Goal: Information Seeking & Learning: Learn about a topic

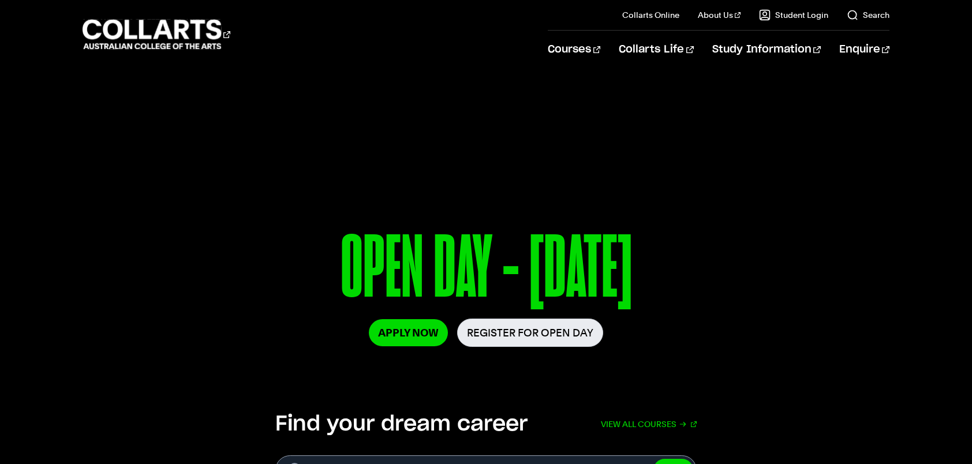
scroll to position [58, 0]
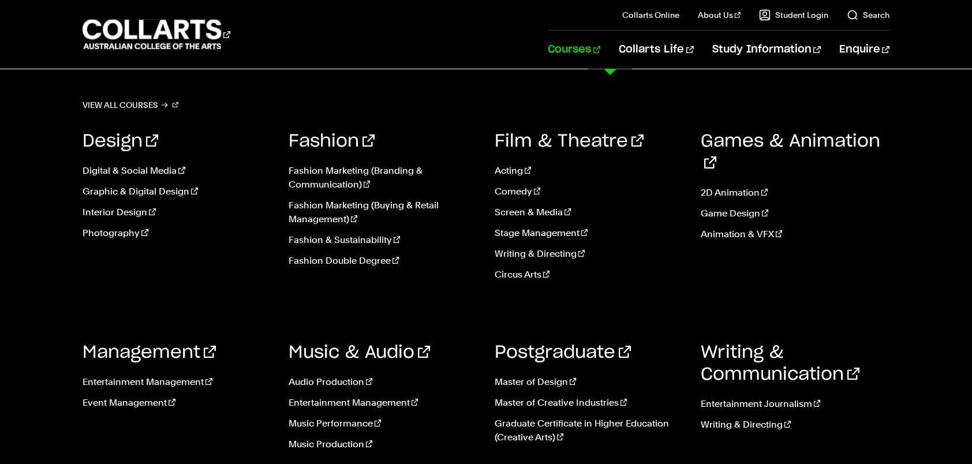
click at [600, 44] on link "Courses" at bounding box center [574, 50] width 53 height 38
drag, startPoint x: 758, startPoint y: 422, endPoint x: 711, endPoint y: 421, distance: 47.3
click at [758, 422] on link "Writing & Directing" at bounding box center [795, 425] width 189 height 14
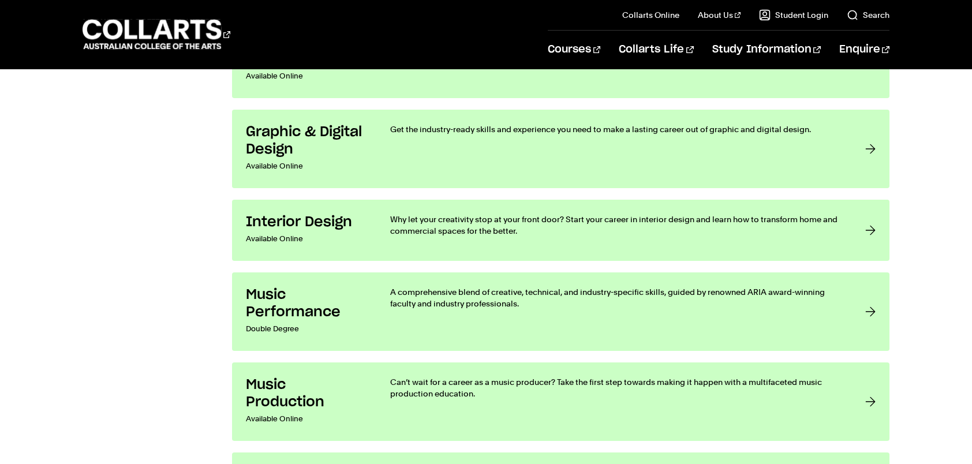
scroll to position [2077, 0]
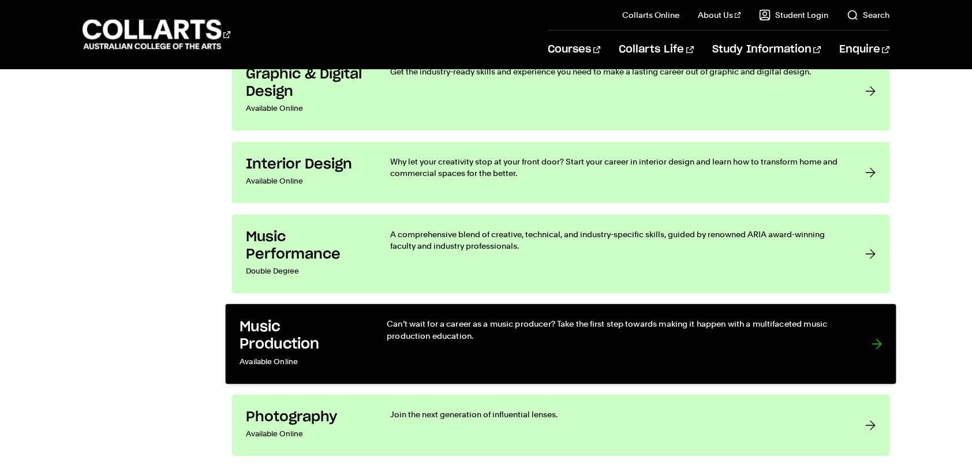
click at [323, 320] on h3 "Music Production" at bounding box center [300, 335] width 123 height 35
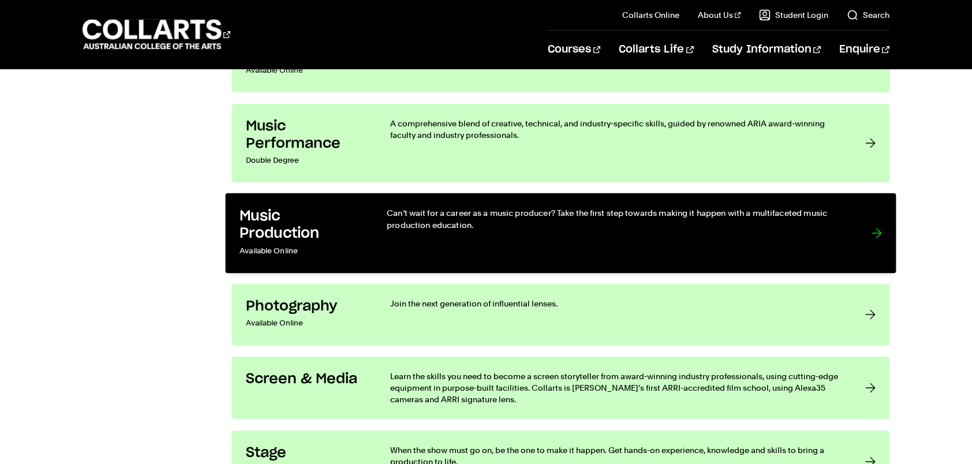
scroll to position [2193, 0]
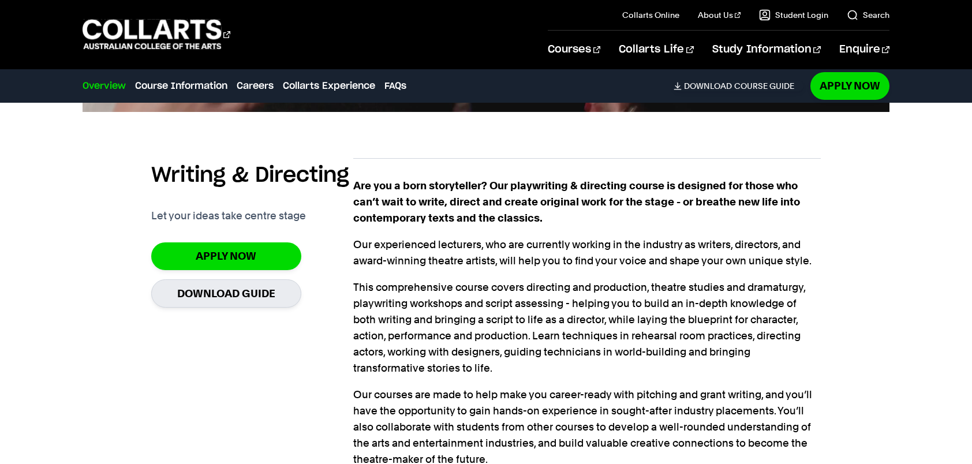
scroll to position [866, 0]
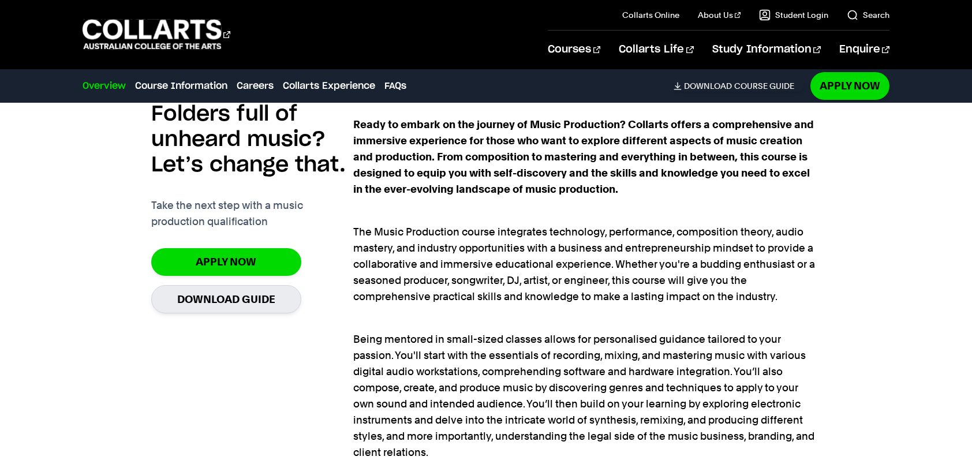
scroll to position [808, 0]
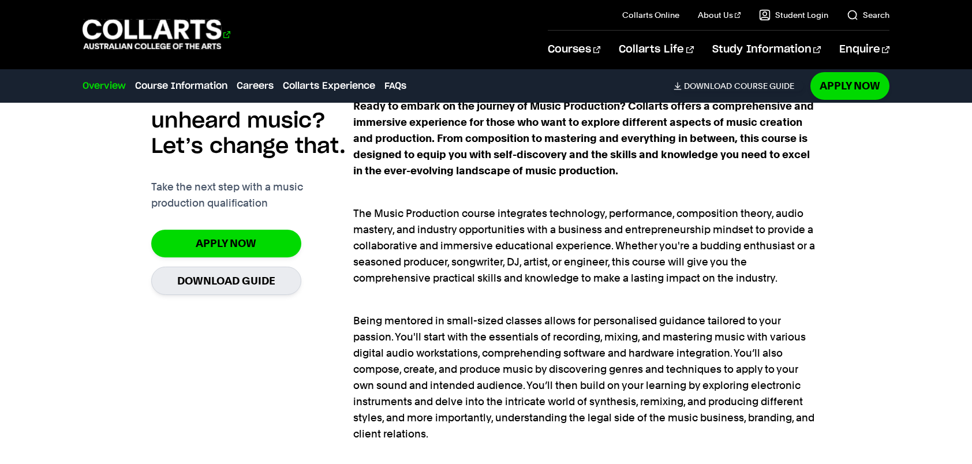
drag, startPoint x: 201, startPoint y: 0, endPoint x: 123, endPoint y: 38, distance: 86.7
click at [123, 38] on 1 "Go to homepage" at bounding box center [152, 35] width 139 height 30
